Goal: Task Accomplishment & Management: Manage account settings

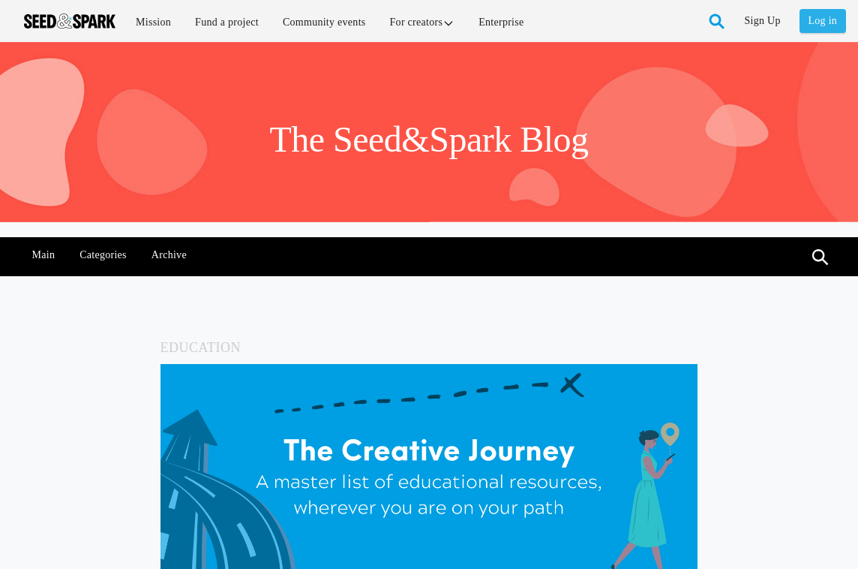
click at [824, 14] on link "Log in" at bounding box center [823, 21] width 47 height 24
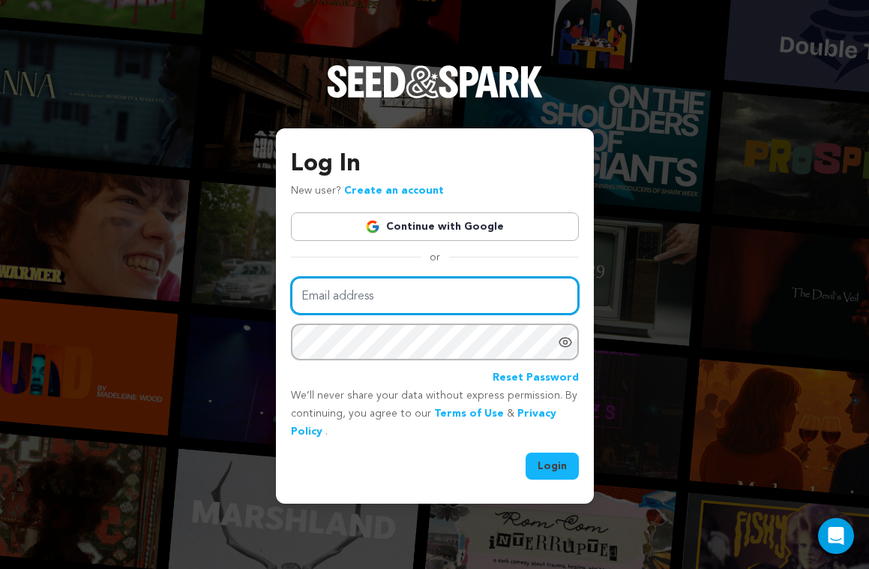
click at [402, 289] on input "Email address" at bounding box center [435, 296] width 288 height 38
type input "darkhillsentertainments@gmail.com"
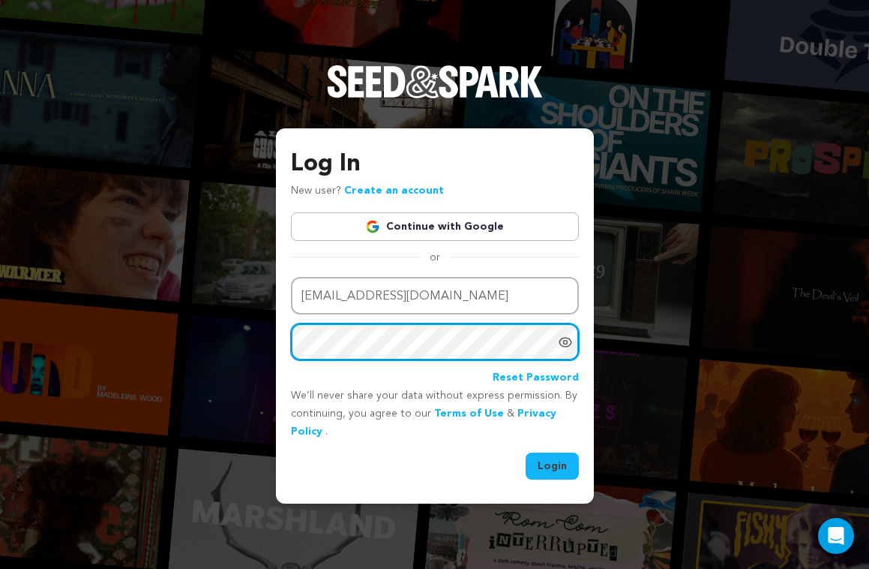
click at [526, 452] on button "Login" at bounding box center [552, 465] width 53 height 27
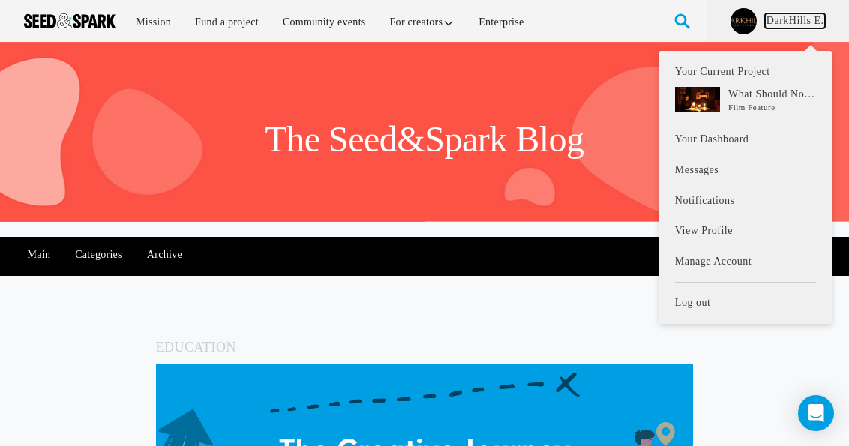
click at [769, 19] on link "DarkHills E." at bounding box center [795, 21] width 60 height 15
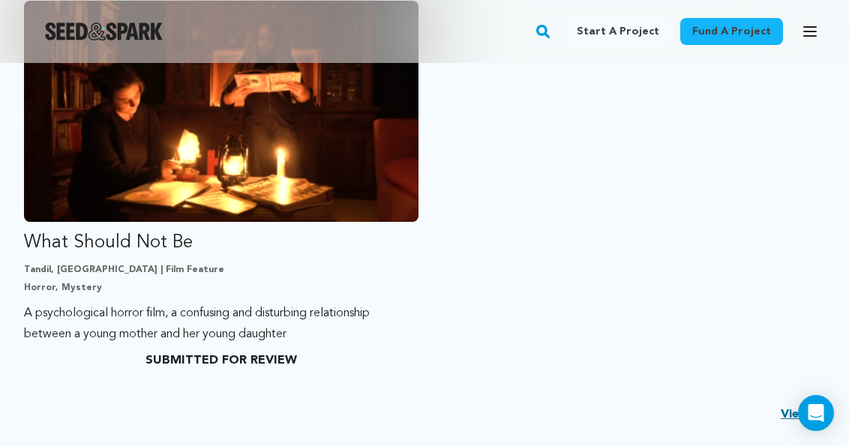
scroll to position [450, 0]
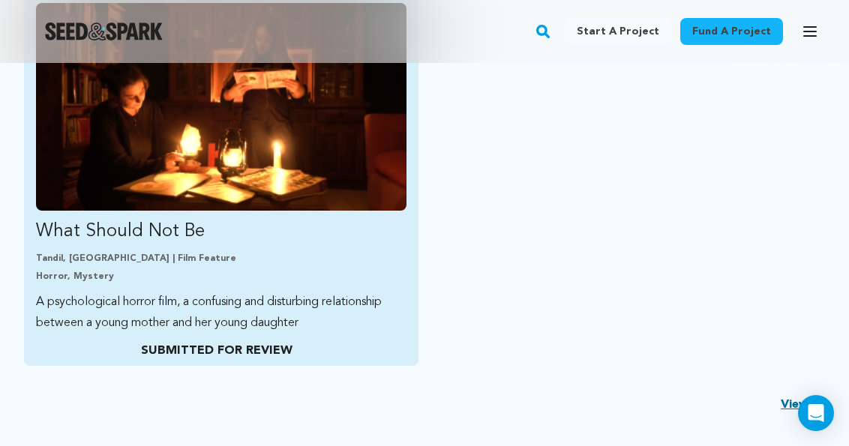
click at [255, 359] on p "SUBMITTED FOR REVIEW" at bounding box center [217, 351] width 362 height 18
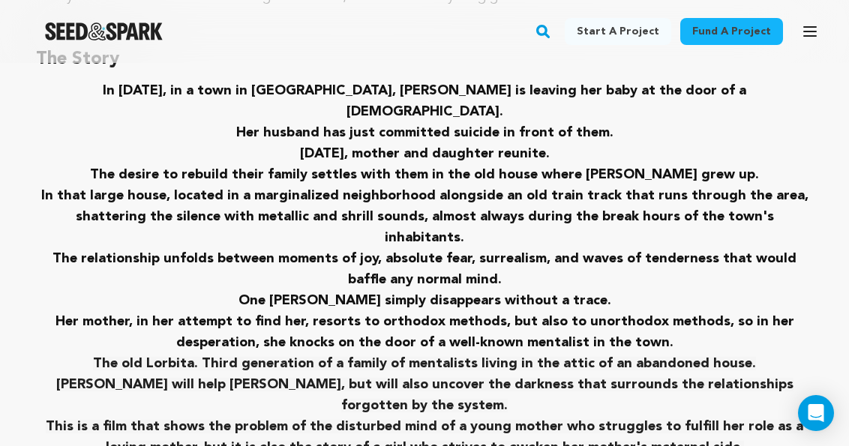
scroll to position [881, 0]
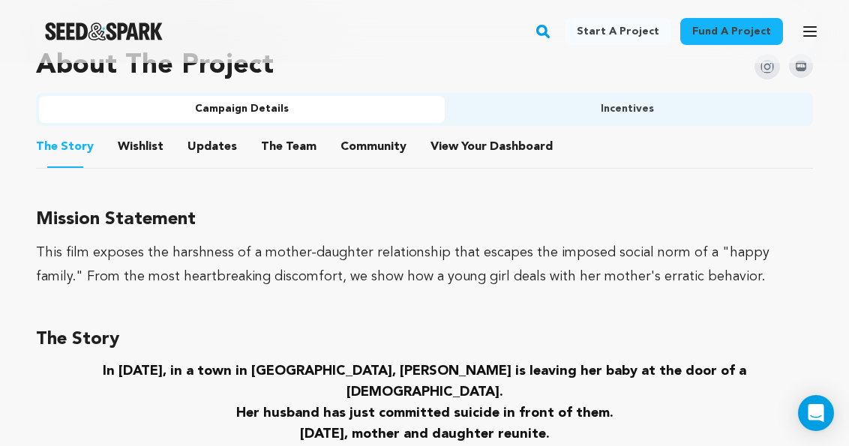
click at [284, 150] on button "The Team" at bounding box center [289, 150] width 36 height 36
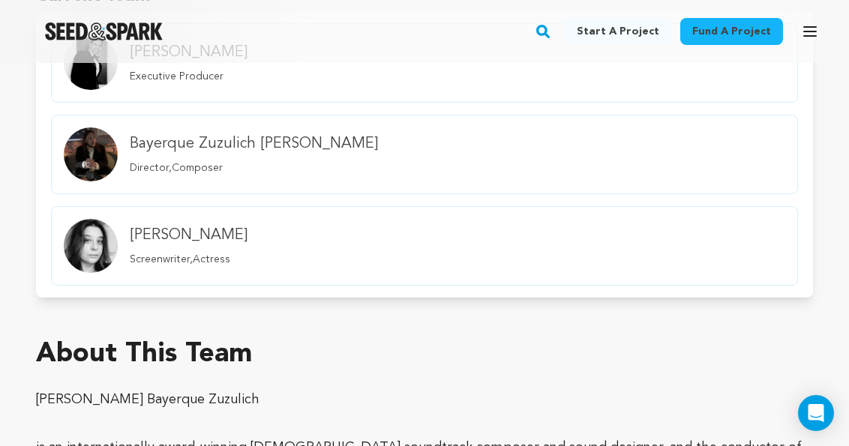
scroll to position [806, 0]
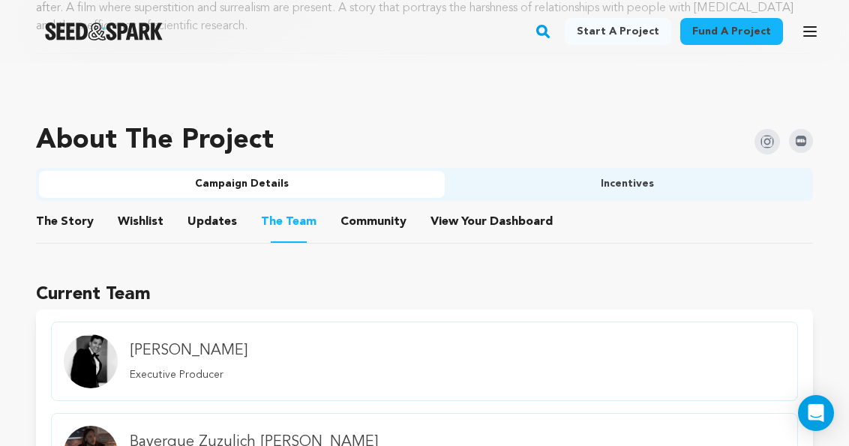
click at [371, 222] on button "Community" at bounding box center [374, 225] width 36 height 36
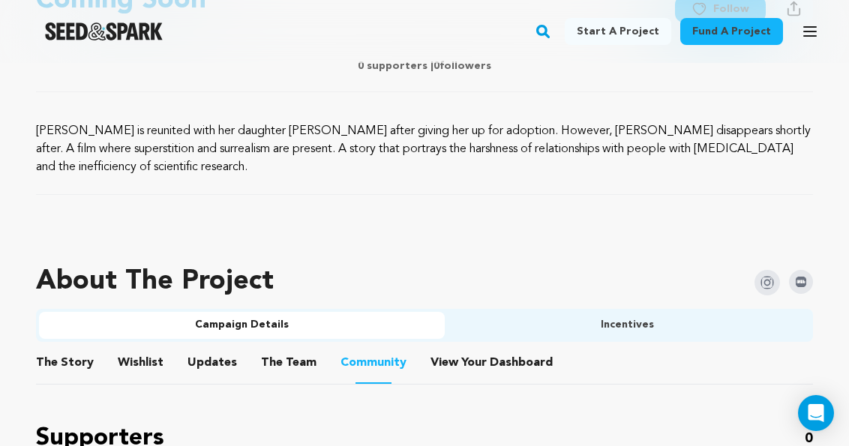
scroll to position [656, 0]
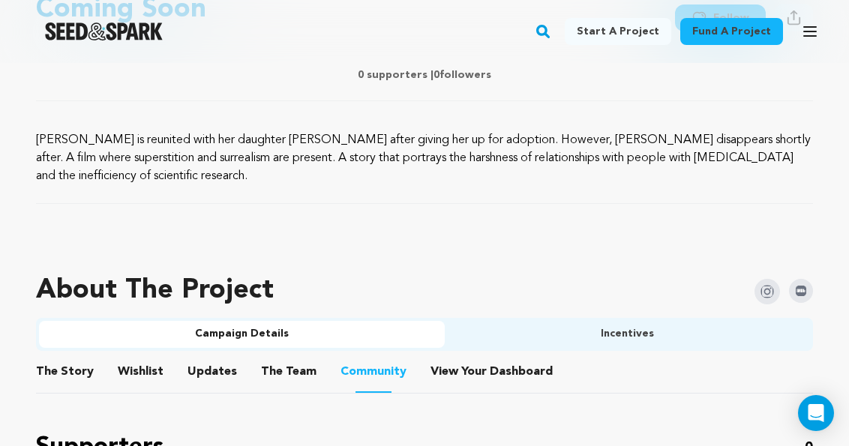
drag, startPoint x: 142, startPoint y: 365, endPoint x: 506, endPoint y: 354, distance: 364.0
click at [143, 366] on button "Wishlist" at bounding box center [141, 375] width 36 height 36
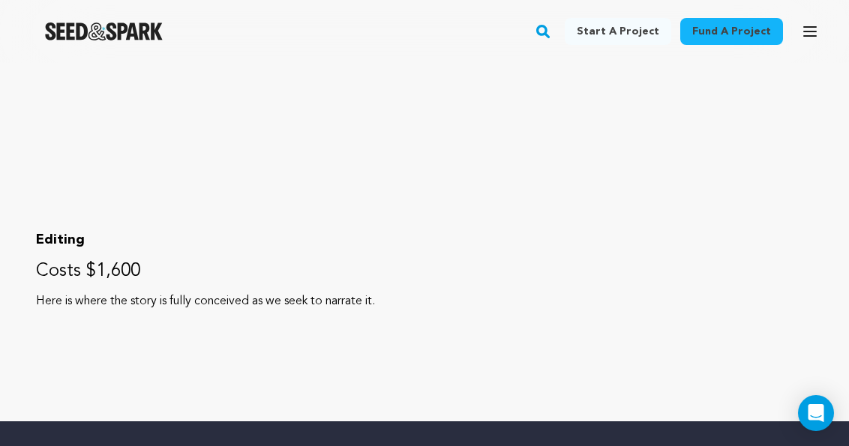
scroll to position [1632, 0]
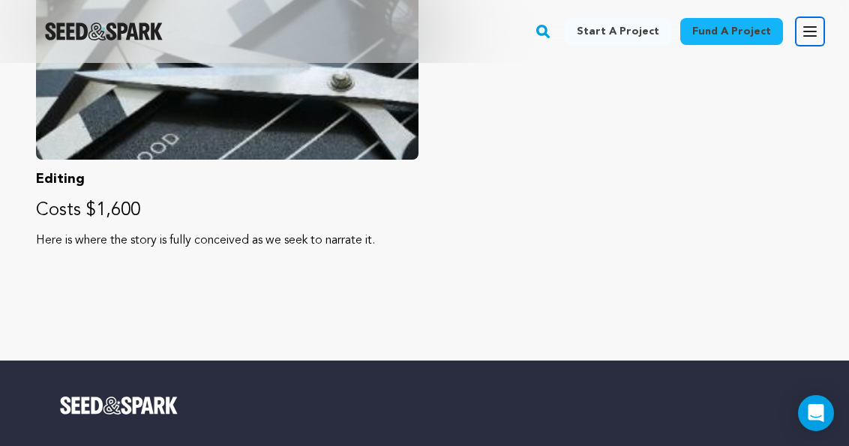
click at [798, 32] on button "Open main menu" at bounding box center [810, 32] width 30 height 30
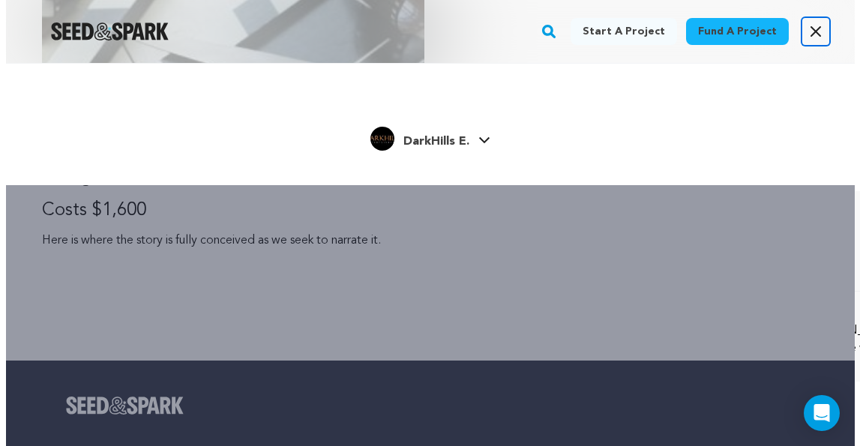
scroll to position [1614, 0]
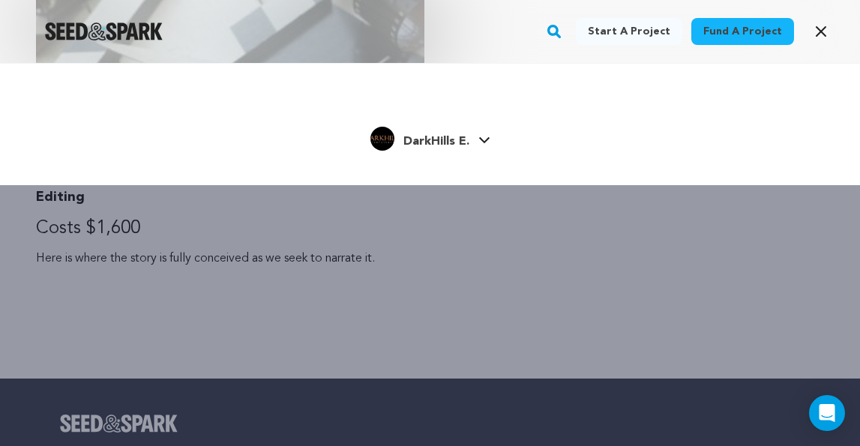
click at [454, 136] on span "DarkHills E." at bounding box center [437, 142] width 66 height 12
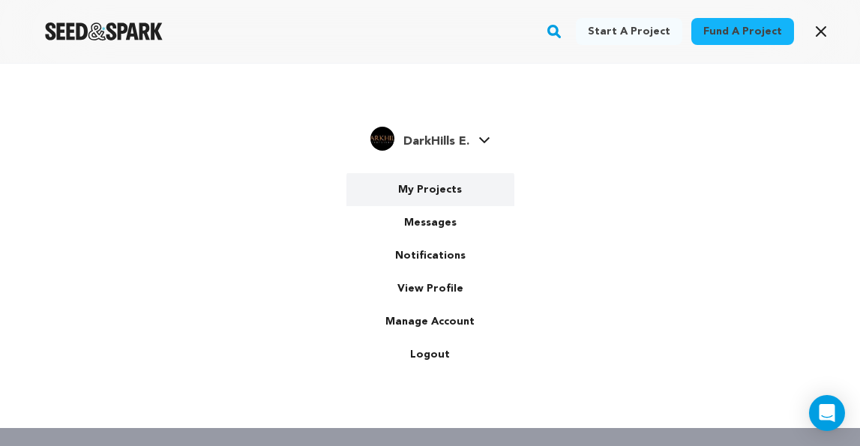
click at [437, 194] on link "My Projects" at bounding box center [431, 189] width 168 height 33
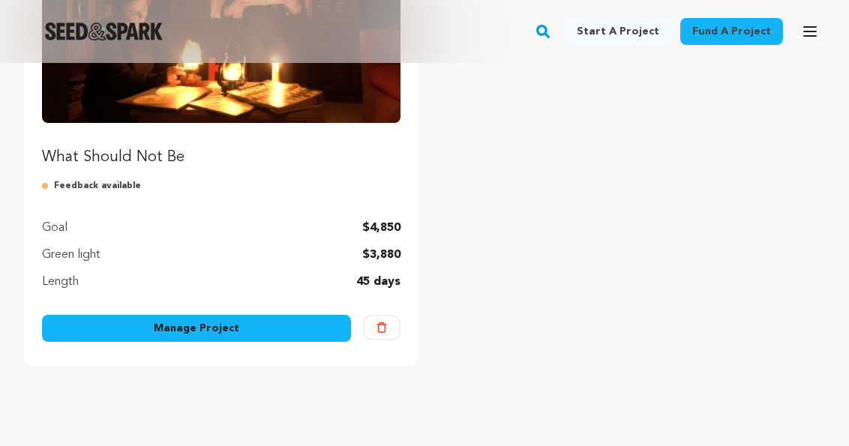
scroll to position [375, 0]
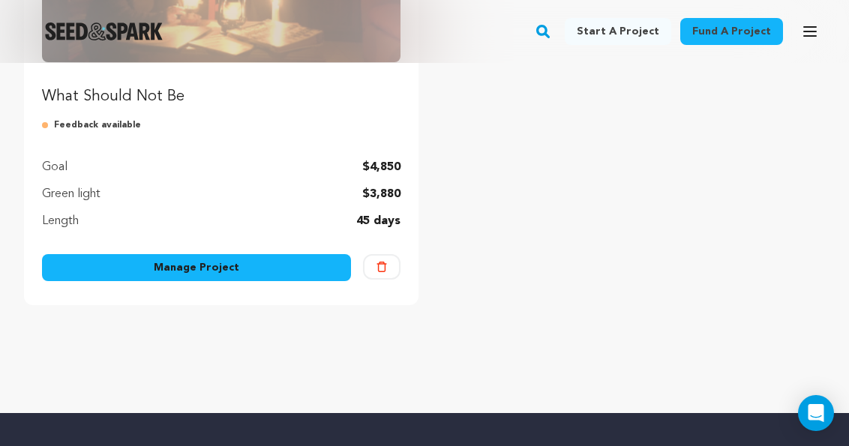
drag, startPoint x: 204, startPoint y: 265, endPoint x: 293, endPoint y: 333, distance: 112.4
click at [204, 266] on link "Manage Project" at bounding box center [196, 267] width 309 height 27
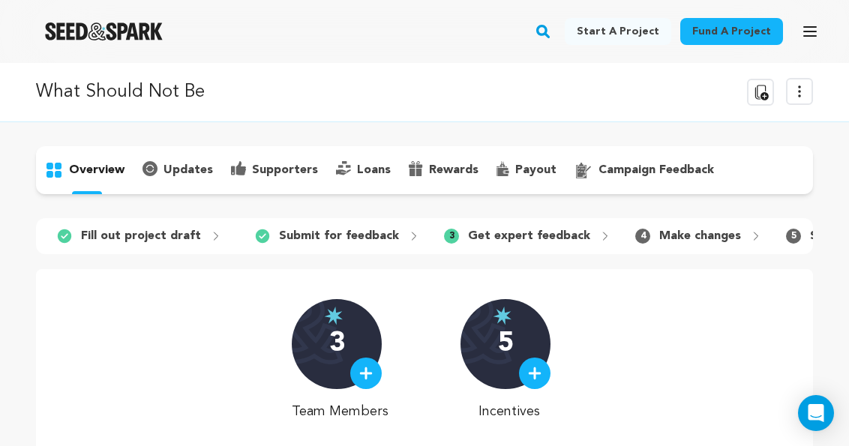
drag, startPoint x: 524, startPoint y: 266, endPoint x: 618, endPoint y: 268, distance: 94.5
click at [618, 268] on div "1 Fill out project draft 2 Submit for feedback 3 Get expert feedback 4 5" at bounding box center [424, 432] width 777 height 429
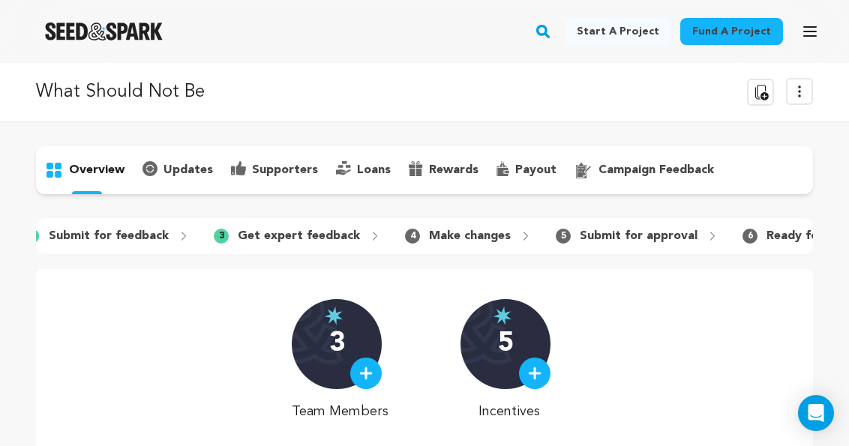
scroll to position [0, 293]
